Goal: Transaction & Acquisition: Purchase product/service

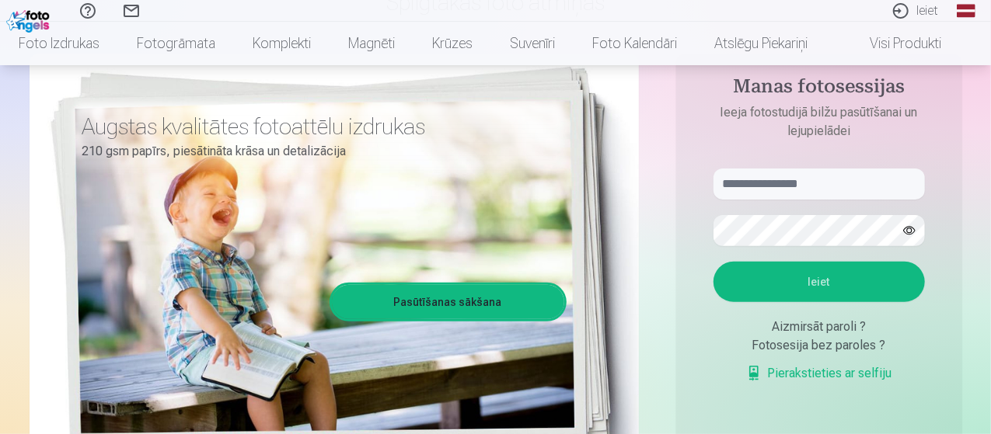
scroll to position [155, 0]
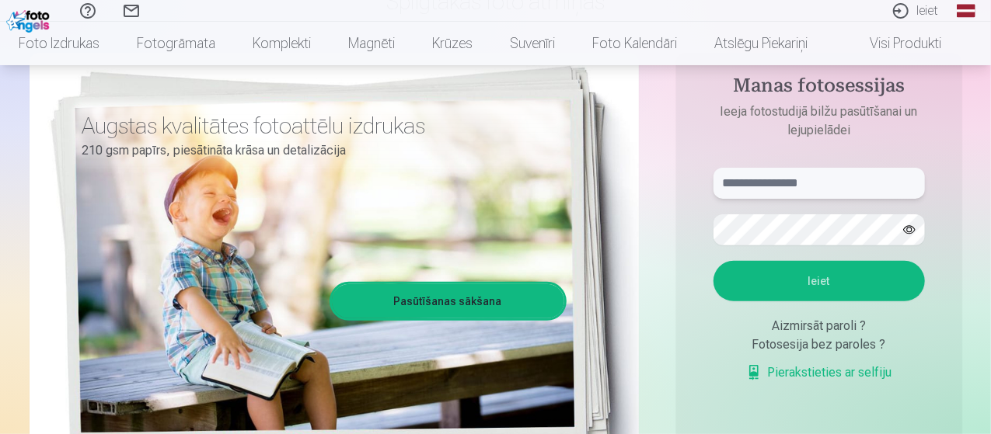
click at [824, 183] on input "text" at bounding box center [818, 183] width 211 height 31
type input "**********"
click at [817, 282] on button "Ieiet" at bounding box center [818, 281] width 211 height 40
click at [821, 298] on button "Ieiet" at bounding box center [818, 281] width 211 height 40
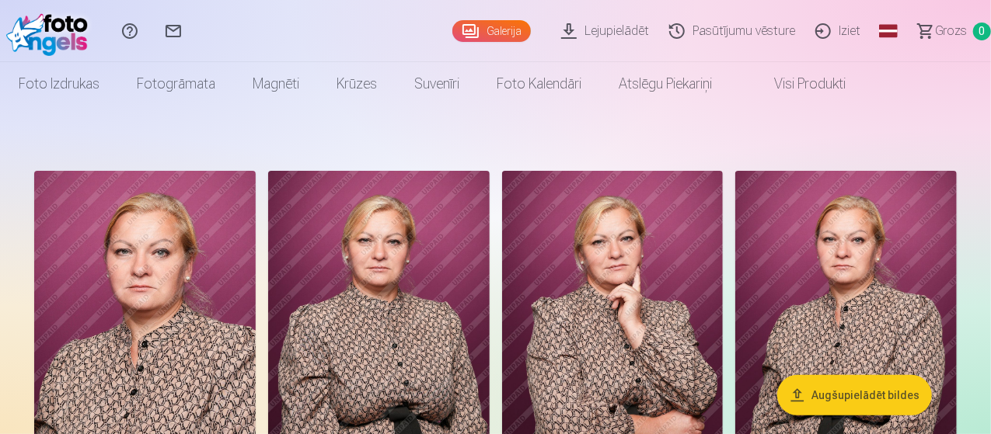
click at [869, 394] on button "Augšupielādēt bildes" at bounding box center [854, 395] width 155 height 40
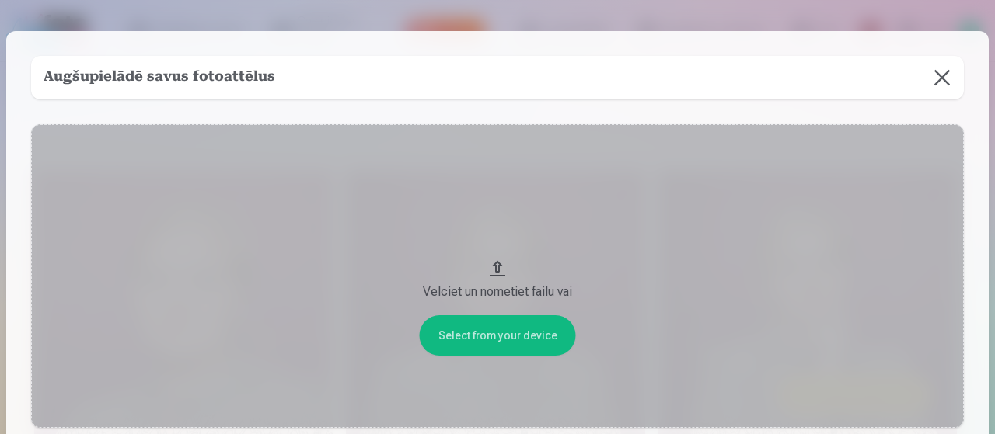
click at [494, 270] on button "Velciet un nometiet failu vai" at bounding box center [497, 276] width 932 height 304
click at [938, 78] on button at bounding box center [942, 78] width 44 height 44
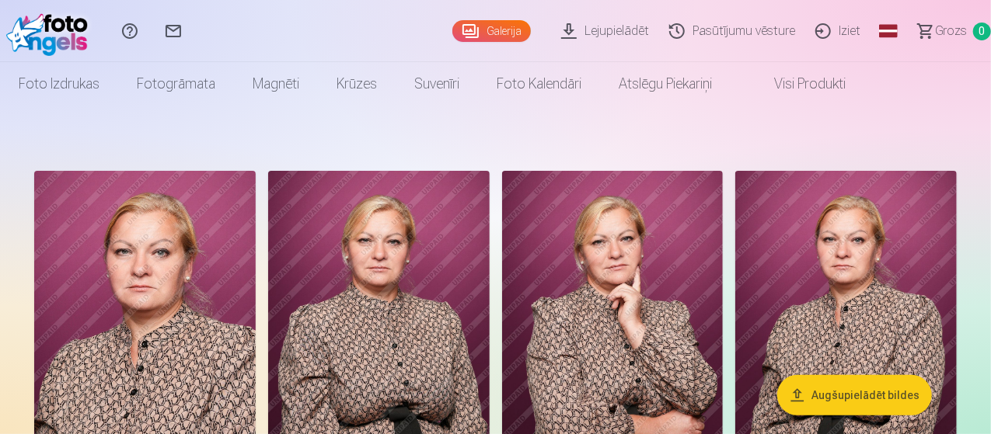
click at [575, 32] on link "Lejupielādēt" at bounding box center [607, 31] width 108 height 62
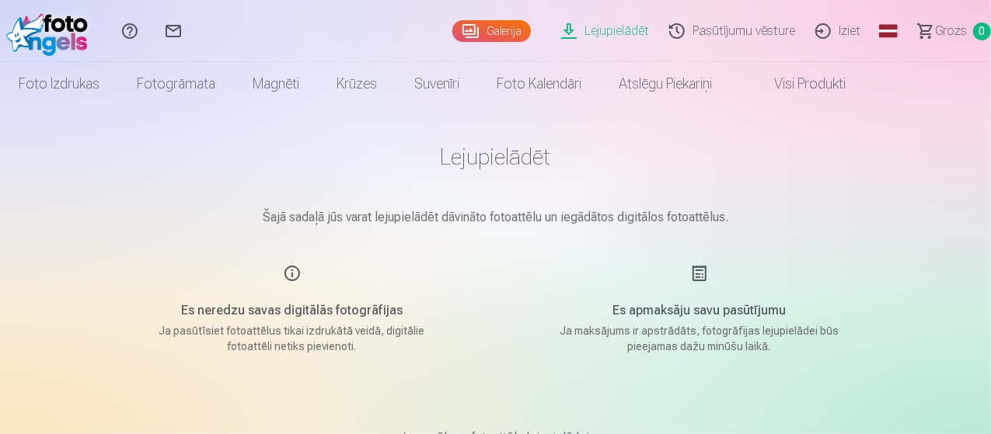
click at [553, 27] on link "Lejupielādēt" at bounding box center [607, 31] width 108 height 62
click at [454, 29] on link "Galerija" at bounding box center [491, 31] width 78 height 22
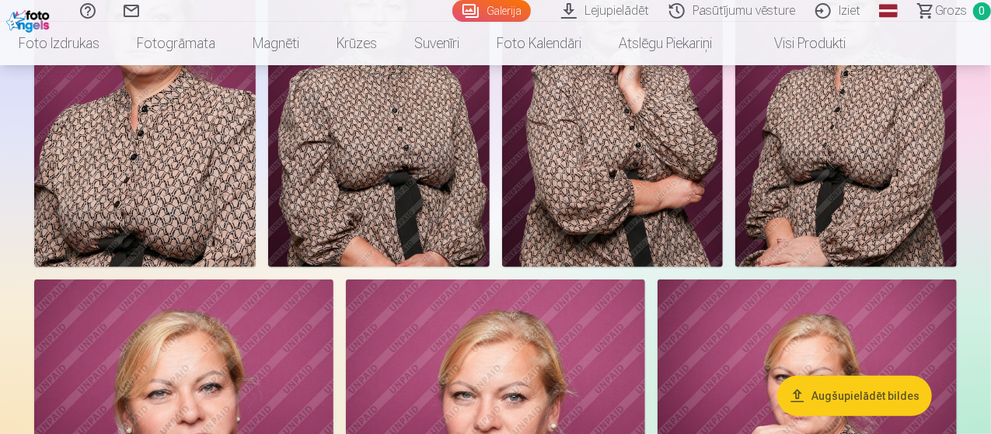
scroll to position [155, 0]
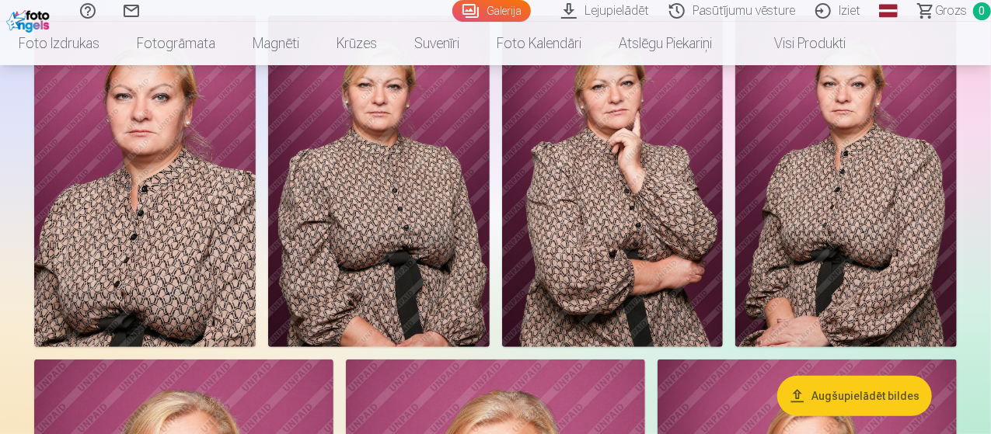
click at [235, 260] on img at bounding box center [144, 182] width 221 height 332
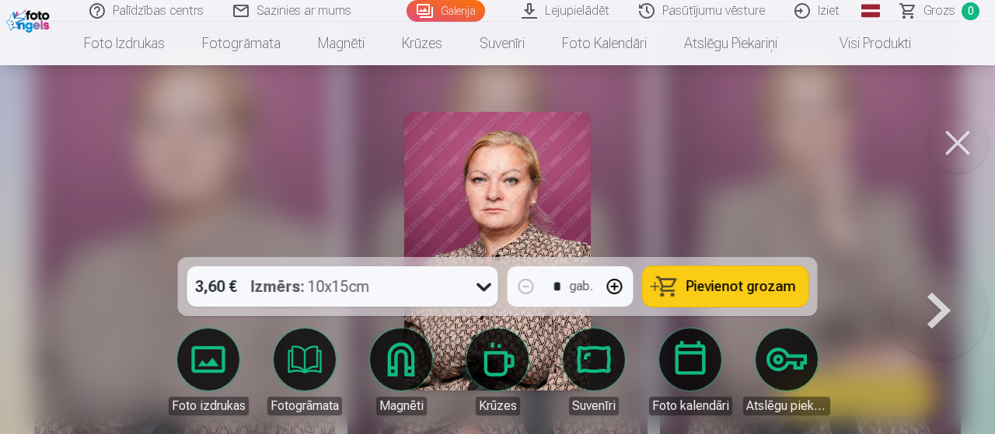
click at [796, 287] on button "Pievienot grozam" at bounding box center [726, 287] width 166 height 40
click at [943, 261] on button at bounding box center [938, 261] width 99 height 0
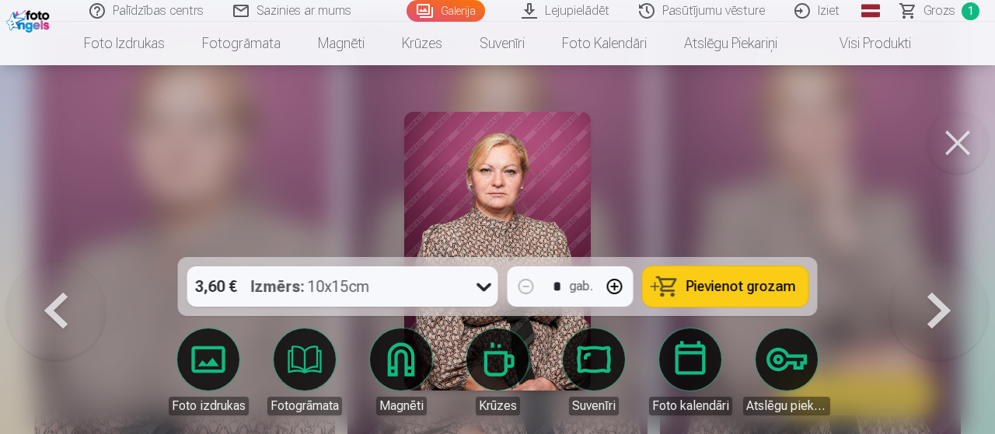
click at [763, 285] on span "Pievienot grozam" at bounding box center [741, 287] width 110 height 14
click at [931, 261] on button at bounding box center [938, 261] width 99 height 0
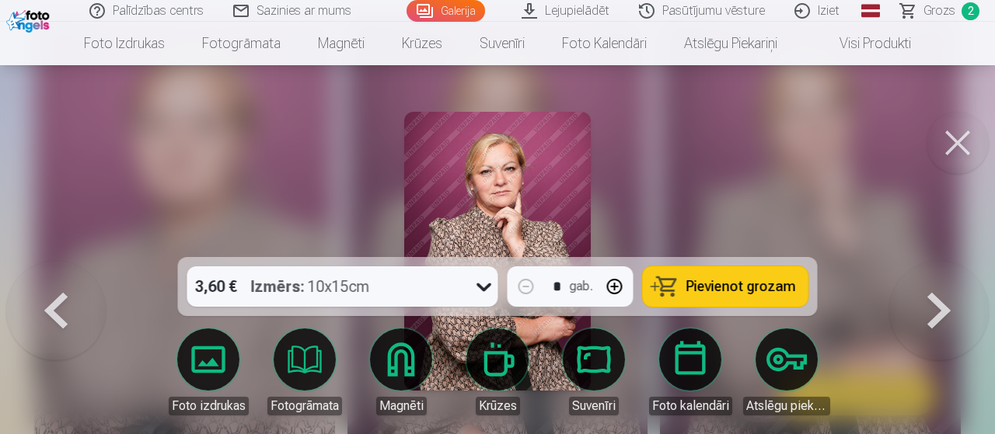
click at [756, 293] on span "Pievienot grozam" at bounding box center [741, 287] width 110 height 14
click at [939, 261] on button at bounding box center [938, 261] width 99 height 0
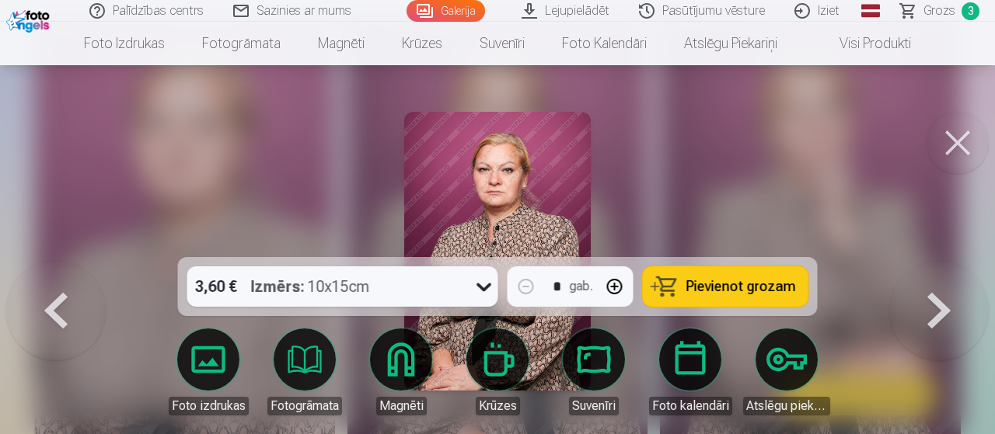
click at [715, 290] on span "Pievienot grozam" at bounding box center [741, 287] width 110 height 14
click at [932, 261] on button at bounding box center [938, 261] width 99 height 0
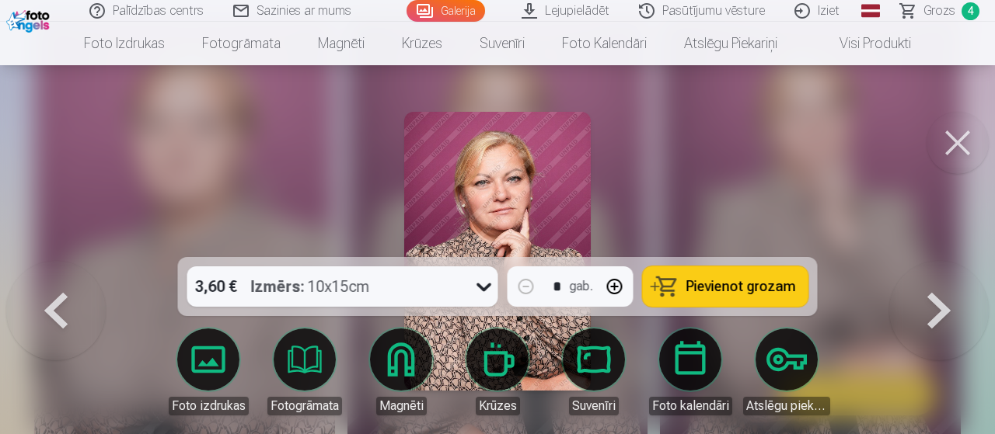
click at [747, 284] on span "Pievienot grozam" at bounding box center [741, 287] width 110 height 14
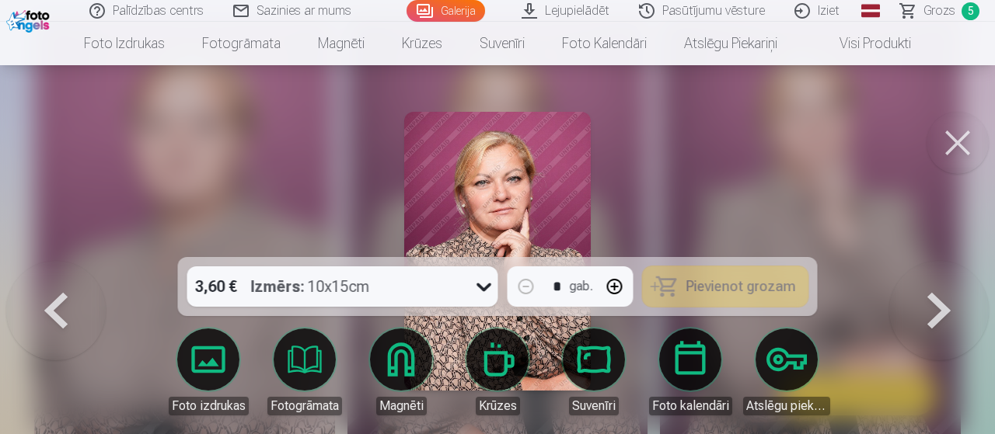
click at [941, 261] on button at bounding box center [938, 261] width 99 height 0
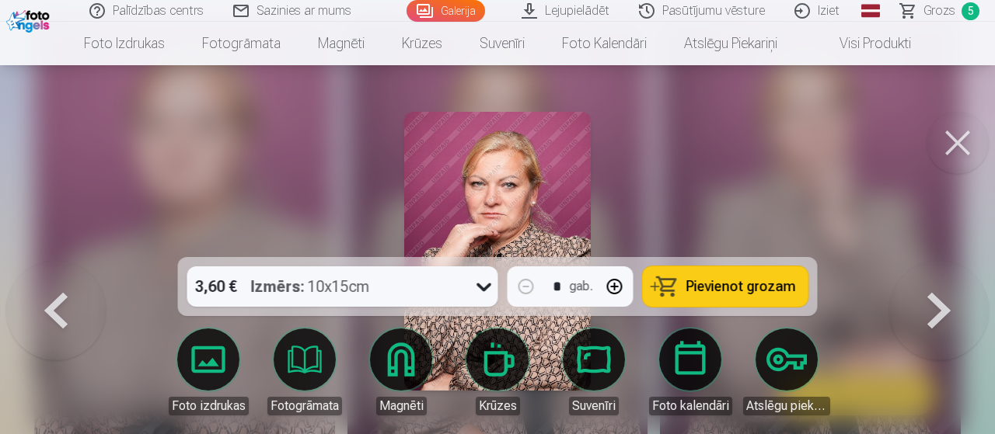
click at [692, 291] on span "Pievienot grozam" at bounding box center [741, 287] width 110 height 14
click at [937, 261] on button at bounding box center [938, 261] width 99 height 0
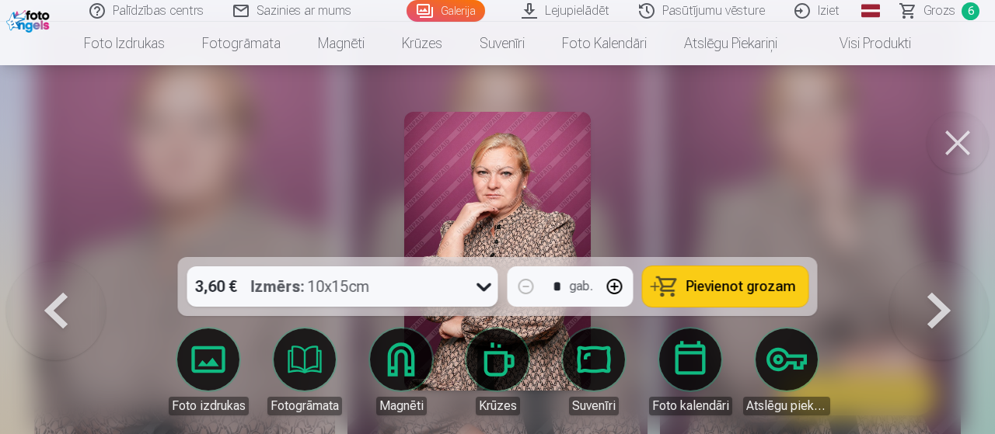
click at [772, 294] on span "Pievienot grozam" at bounding box center [741, 287] width 110 height 14
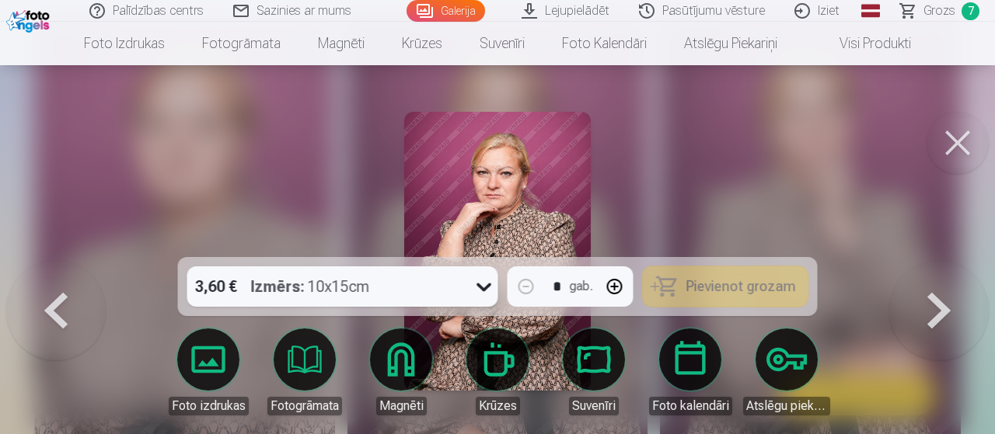
click at [939, 261] on button at bounding box center [938, 261] width 99 height 0
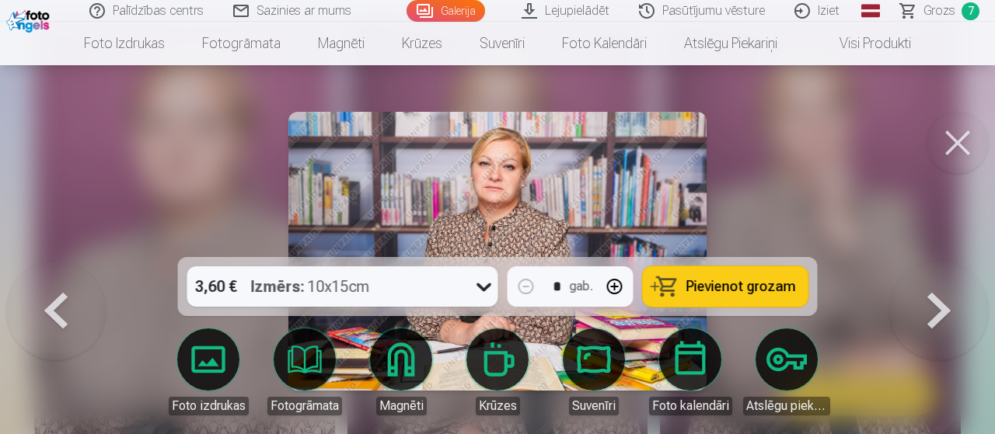
click at [700, 293] on span "Pievienot grozam" at bounding box center [741, 287] width 110 height 14
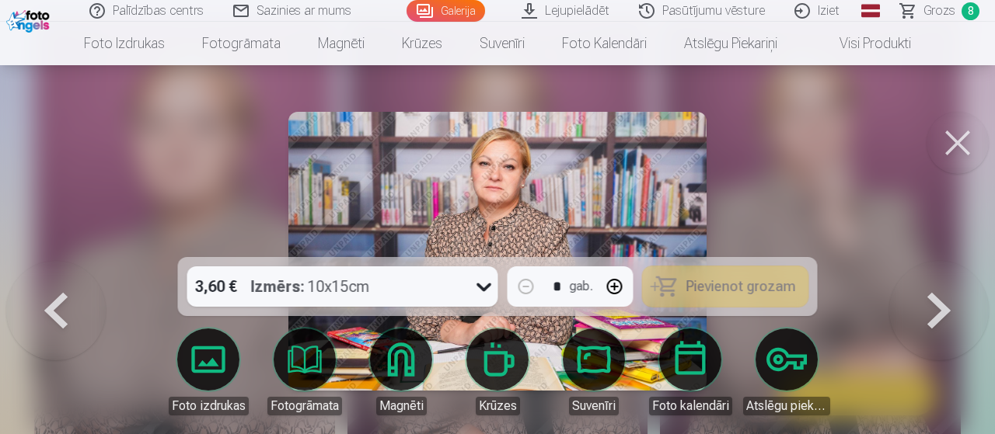
click at [936, 261] on button at bounding box center [938, 261] width 99 height 0
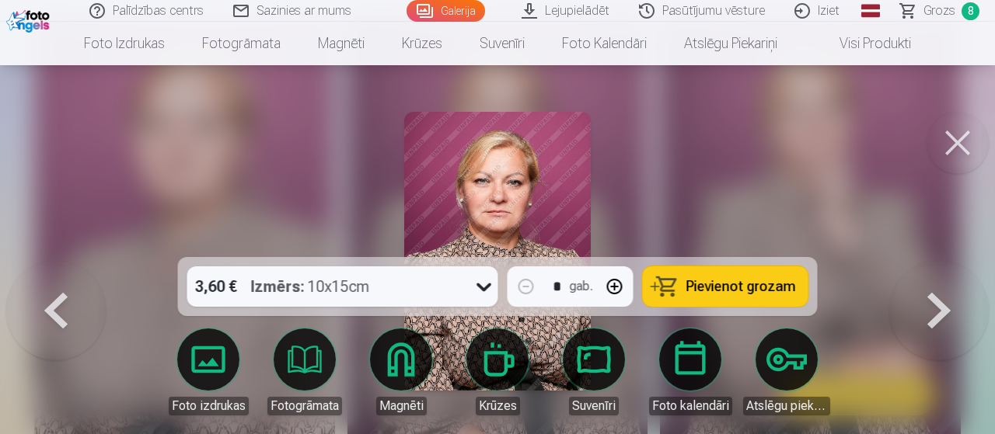
click at [729, 294] on span "Pievienot grozam" at bounding box center [741, 287] width 110 height 14
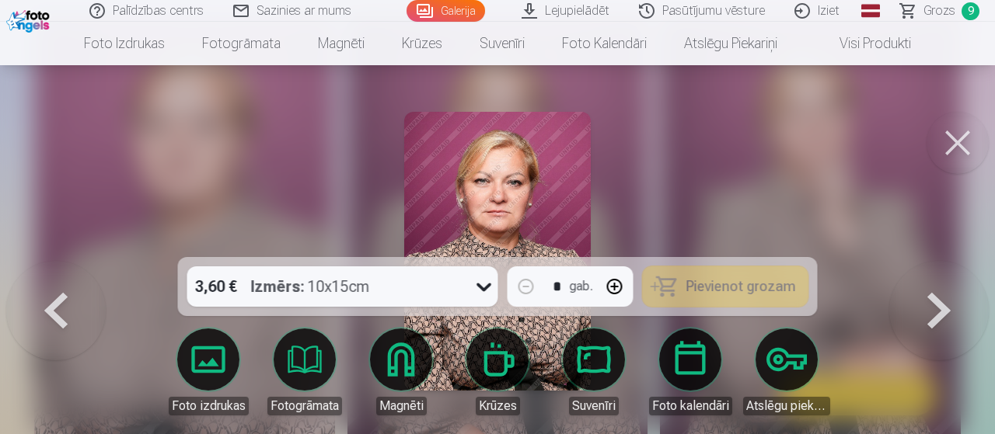
click at [946, 261] on button at bounding box center [938, 261] width 99 height 0
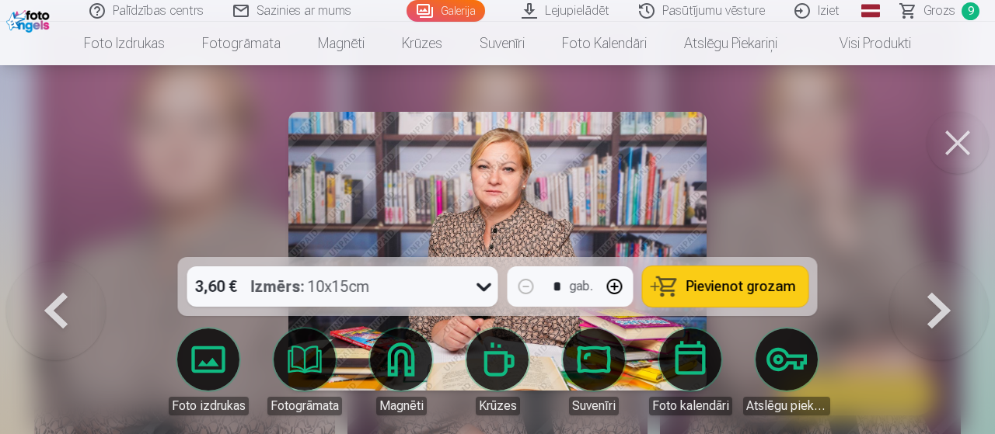
click at [730, 286] on span "Pievienot grozam" at bounding box center [741, 287] width 110 height 14
click at [944, 261] on button at bounding box center [938, 261] width 99 height 0
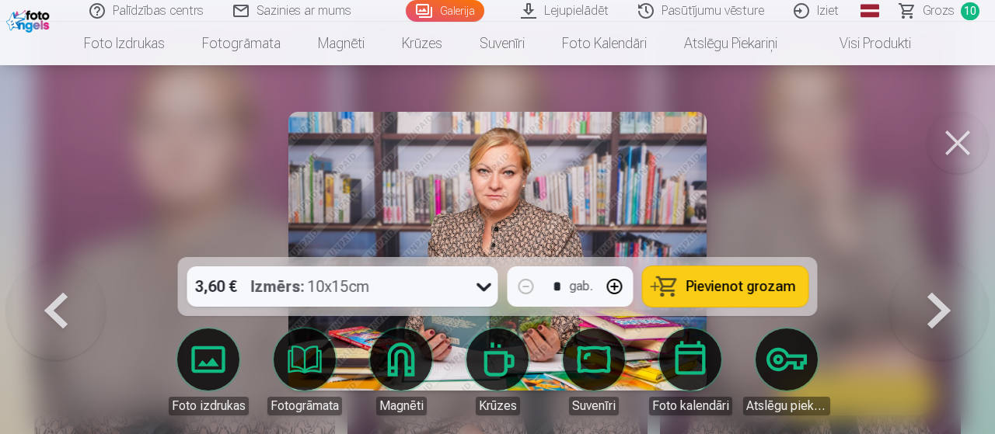
click at [730, 289] on span "Pievienot grozam" at bounding box center [741, 287] width 110 height 14
click at [934, 261] on button at bounding box center [938, 261] width 99 height 0
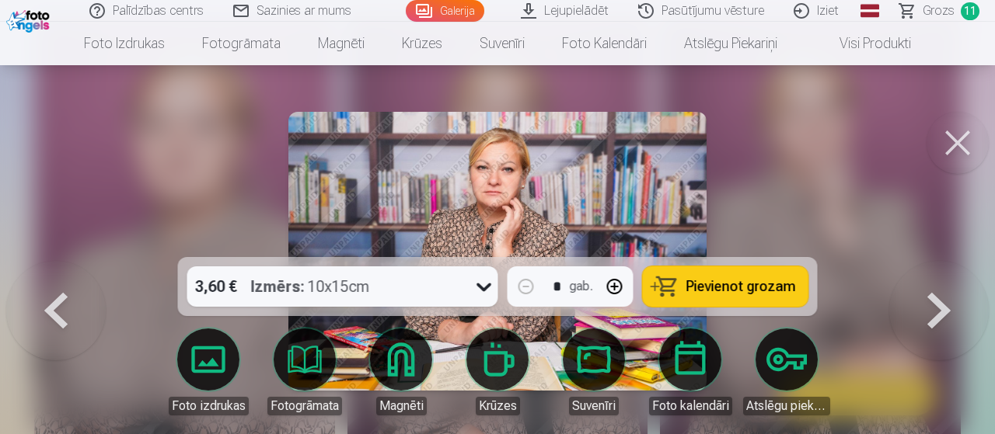
click at [756, 291] on span "Pievienot grozam" at bounding box center [741, 287] width 110 height 14
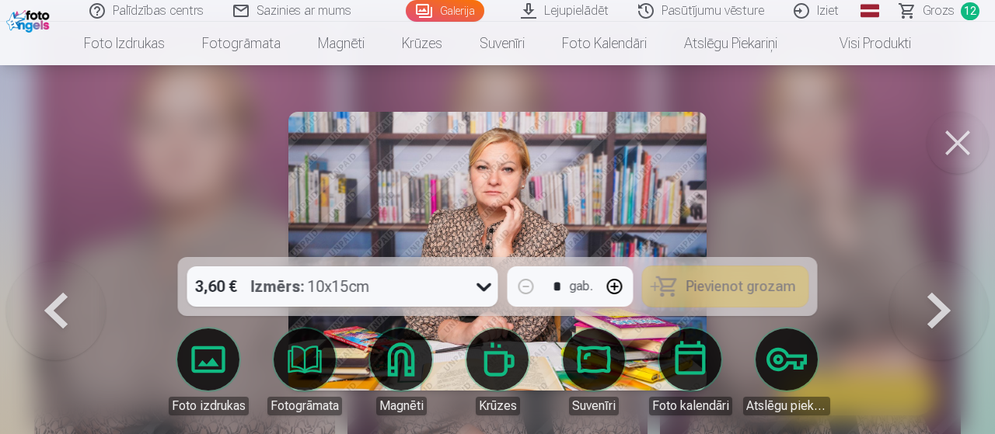
click at [954, 261] on button at bounding box center [938, 261] width 99 height 0
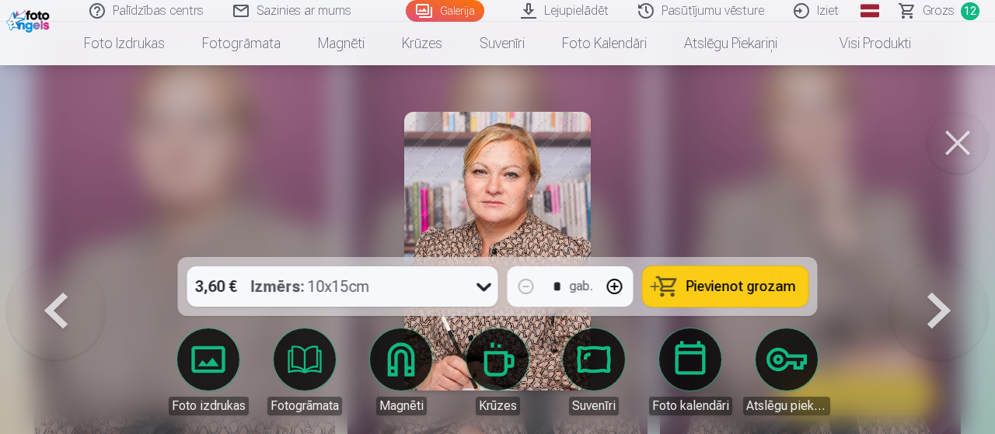
click at [740, 291] on span "Pievienot grozam" at bounding box center [741, 287] width 110 height 14
click at [957, 261] on button at bounding box center [938, 261] width 99 height 0
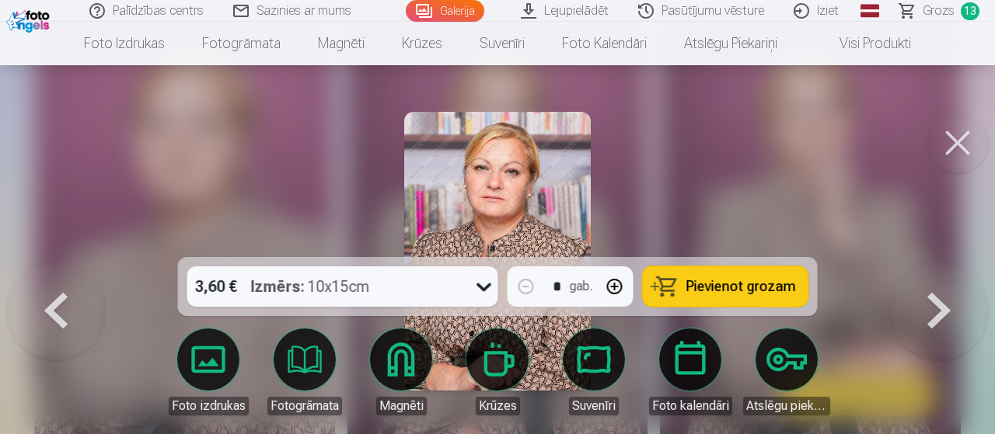
click at [704, 285] on span "Pievienot grozam" at bounding box center [741, 287] width 110 height 14
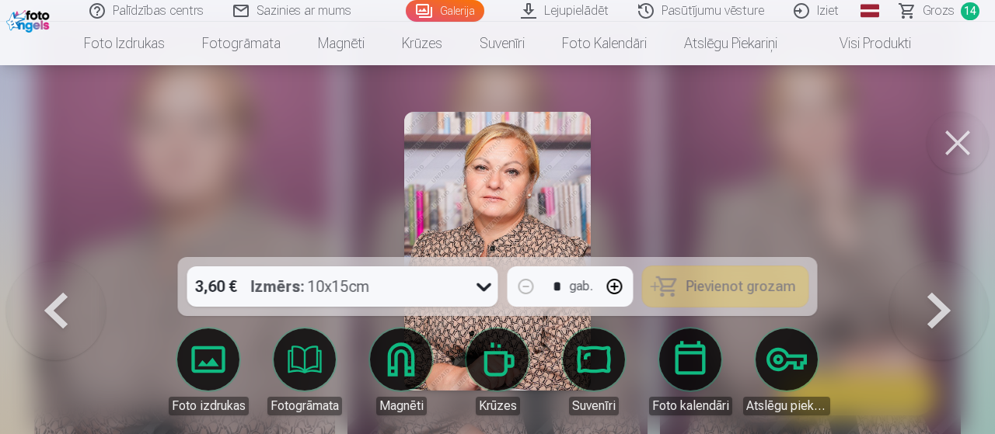
click at [941, 261] on button at bounding box center [938, 261] width 99 height 0
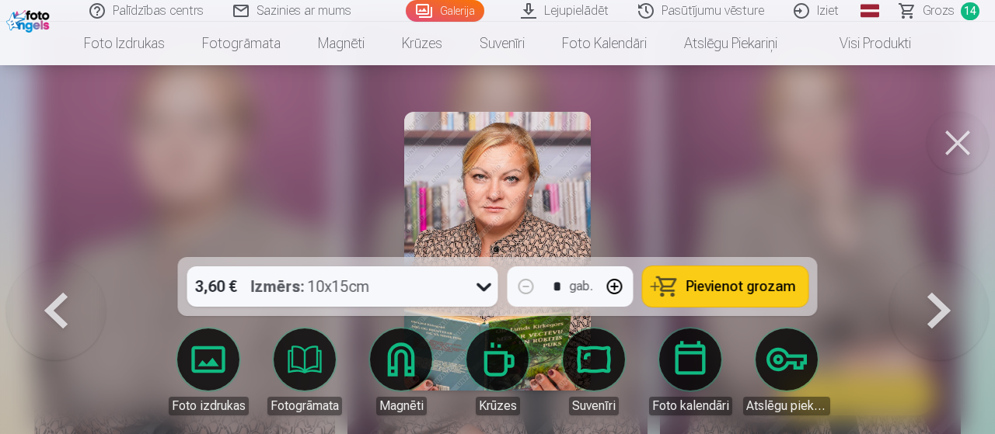
click at [720, 280] on span "Pievienot grozam" at bounding box center [741, 287] width 110 height 14
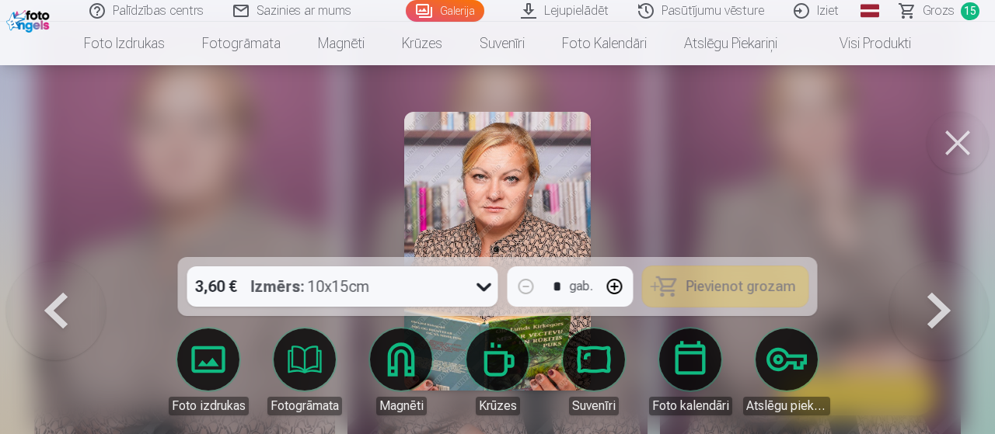
click at [928, 261] on button at bounding box center [938, 261] width 99 height 0
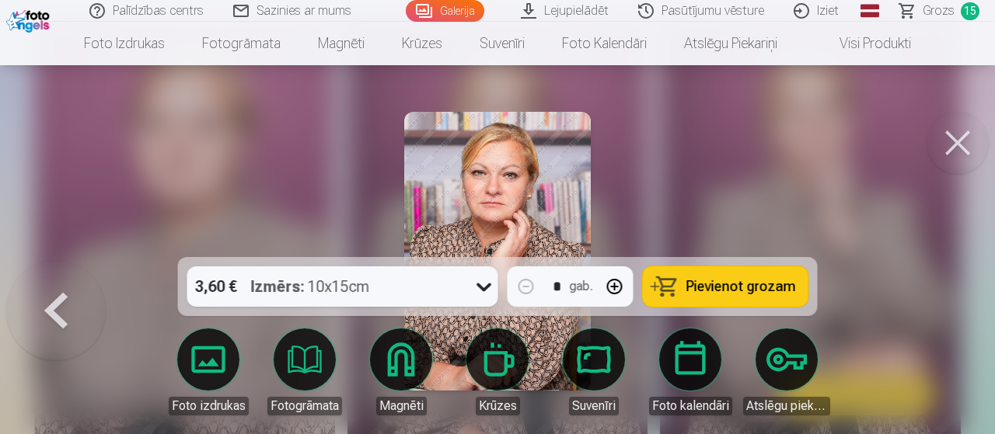
click at [726, 293] on span "Pievienot grozam" at bounding box center [741, 287] width 110 height 14
click at [911, 315] on div at bounding box center [497, 217] width 995 height 434
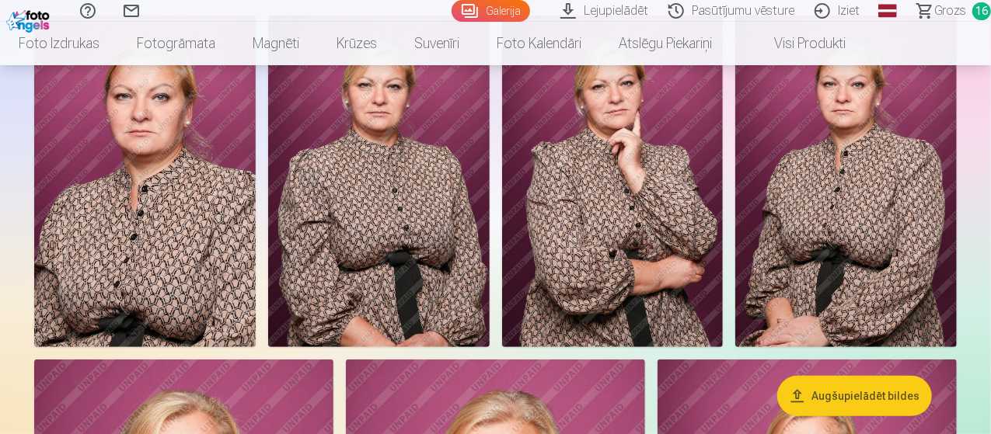
click at [941, 5] on span "Grozs" at bounding box center [950, 11] width 32 height 19
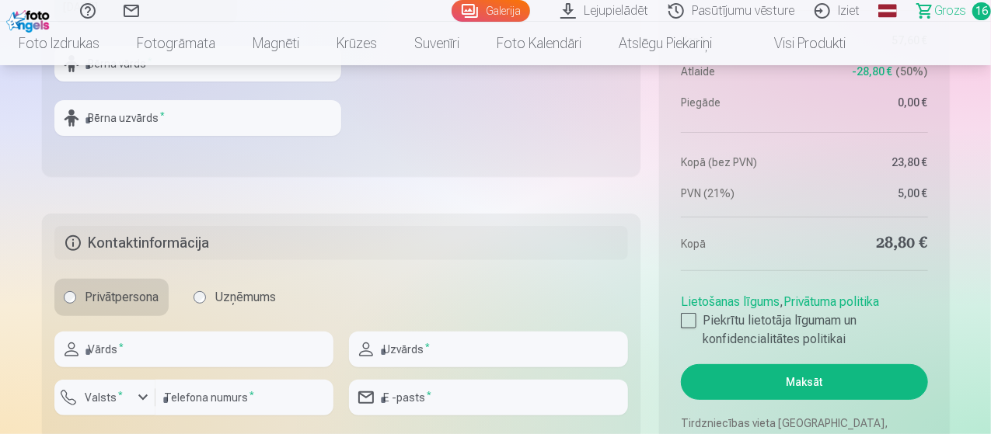
scroll to position [3186, 0]
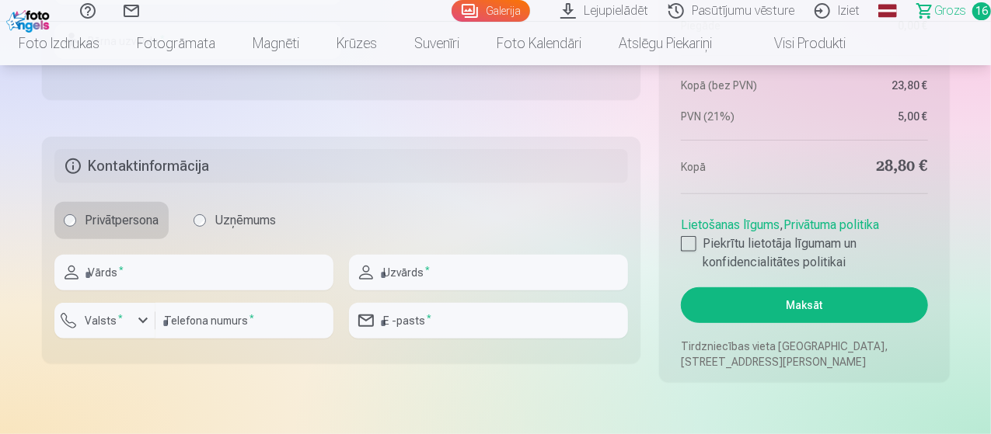
click at [817, 10] on link "Iziet" at bounding box center [839, 11] width 65 height 22
